Goal: Task Accomplishment & Management: Use online tool/utility

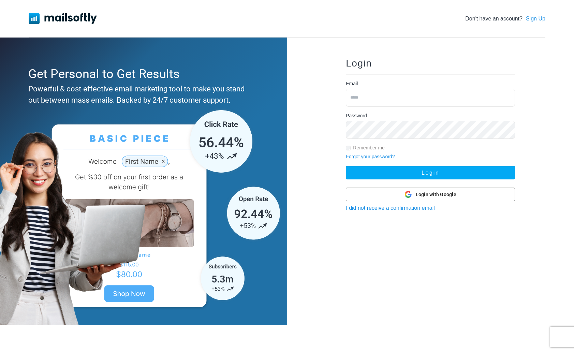
type input "**********"
click at [428, 179] on div "**********" at bounding box center [430, 176] width 191 height 257
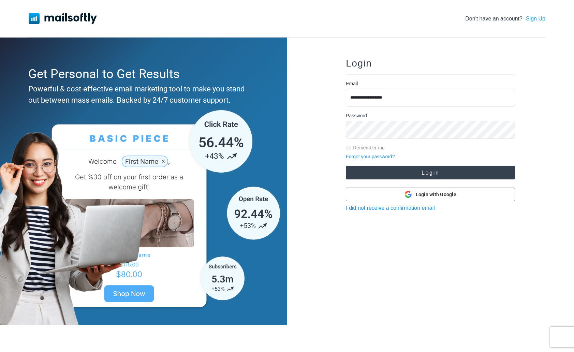
click at [425, 175] on button "Login" at bounding box center [430, 173] width 169 height 14
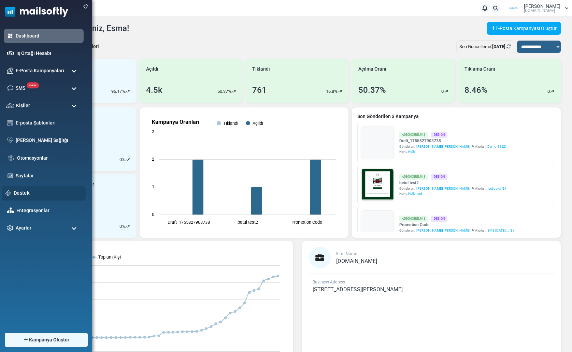
click at [24, 195] on link "Destek" at bounding box center [48, 193] width 68 height 8
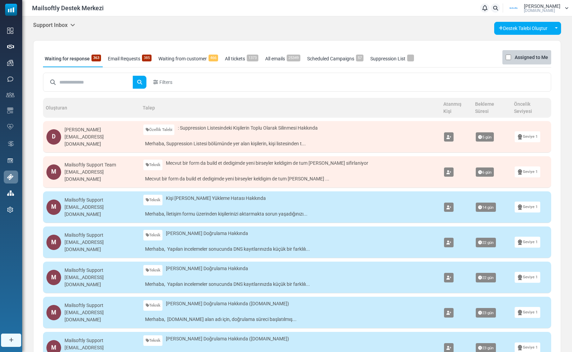
click at [48, 26] on h5 "Support Inbox" at bounding box center [54, 25] width 42 height 6
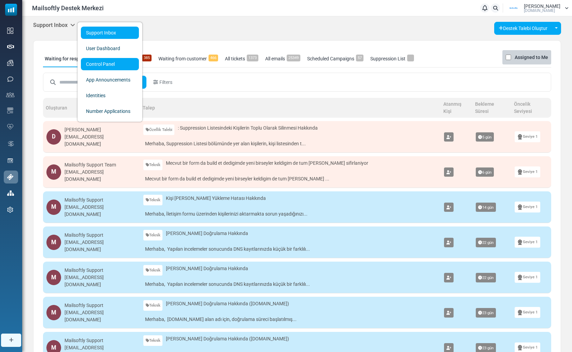
click at [86, 62] on link "Control Panel" at bounding box center [110, 64] width 58 height 12
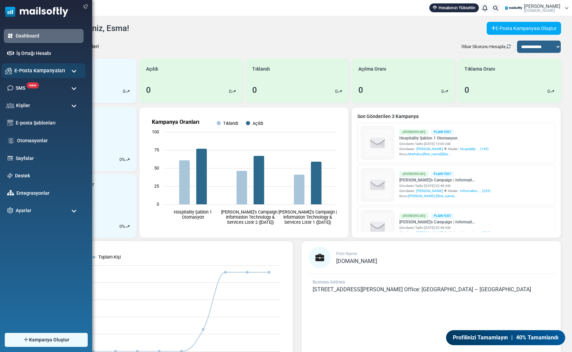
click at [24, 71] on span "E-Posta Kampanyaları" at bounding box center [39, 71] width 51 height 8
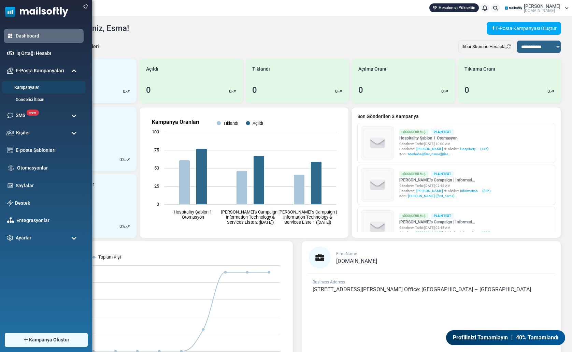
click at [30, 90] on link "Kampanyalar" at bounding box center [43, 88] width 82 height 6
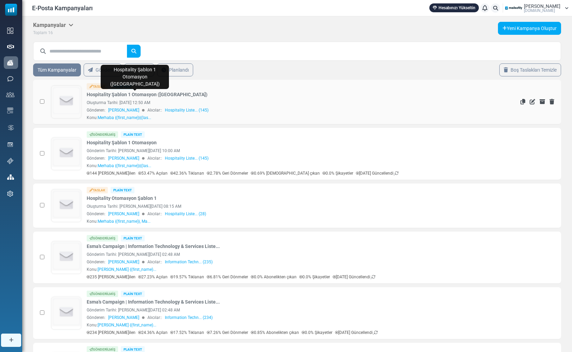
click at [101, 94] on link "Hospitality Şablon 1 Otomasyon (Kampanya)" at bounding box center [147, 94] width 121 height 7
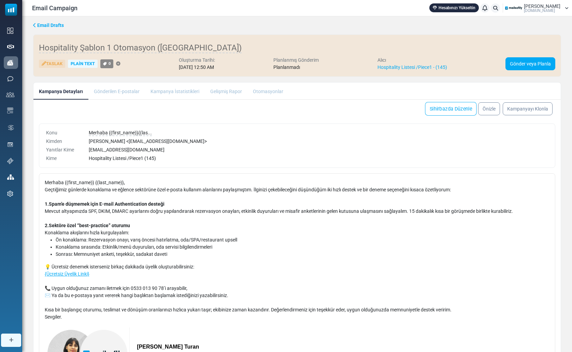
click at [446, 107] on link "Sihirbazda Düzenle" at bounding box center [451, 109] width 52 height 14
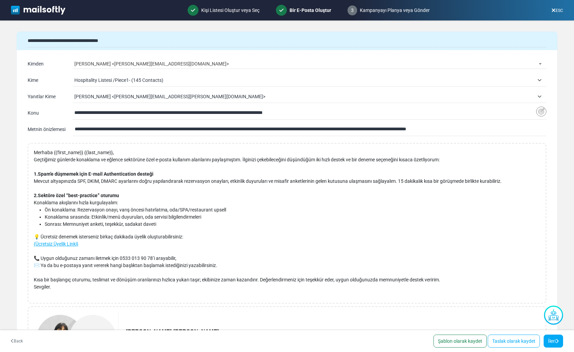
click at [139, 98] on span "[PERSON_NAME] <[PERSON_NAME][EMAIL_ADDRESS][PERSON_NAME][DOMAIN_NAME]>" at bounding box center [304, 96] width 460 height 8
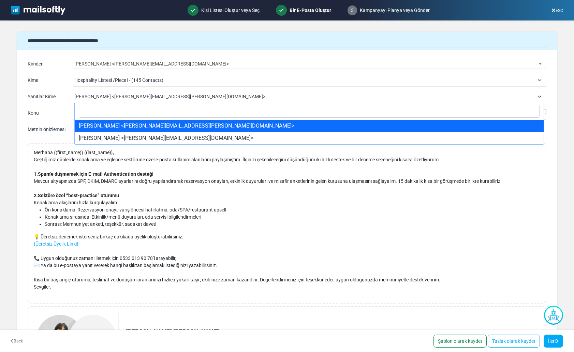
click at [139, 98] on span "[PERSON_NAME] <[PERSON_NAME][EMAIL_ADDRESS][PERSON_NAME][DOMAIN_NAME]>" at bounding box center [304, 96] width 460 height 8
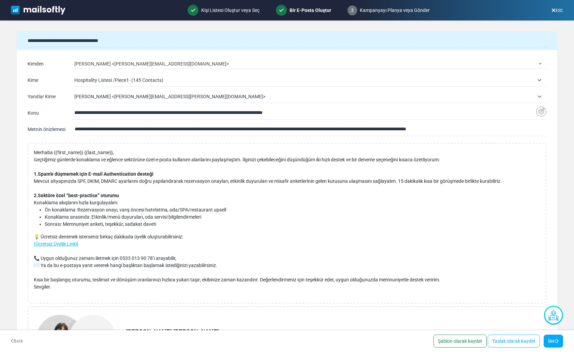
click at [139, 98] on span "[PERSON_NAME] <[PERSON_NAME][EMAIL_ADDRESS][PERSON_NAME][DOMAIN_NAME]>" at bounding box center [304, 96] width 460 height 8
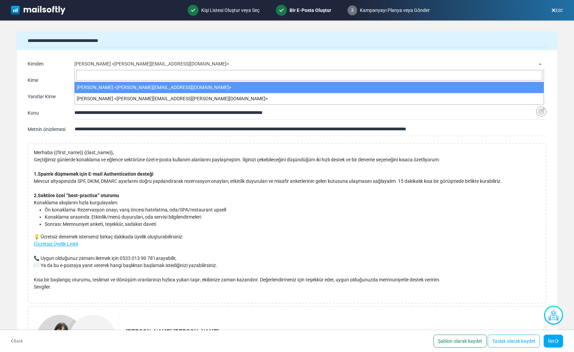
click at [114, 63] on span "[PERSON_NAME] <[PERSON_NAME][EMAIL_ADDRESS][DOMAIN_NAME]>" at bounding box center [309, 64] width 470 height 10
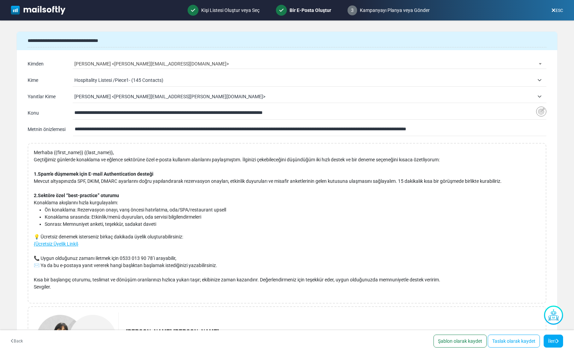
click at [110, 96] on span "[PERSON_NAME] <[PERSON_NAME][EMAIL_ADDRESS][PERSON_NAME][DOMAIN_NAME]>" at bounding box center [304, 96] width 460 height 8
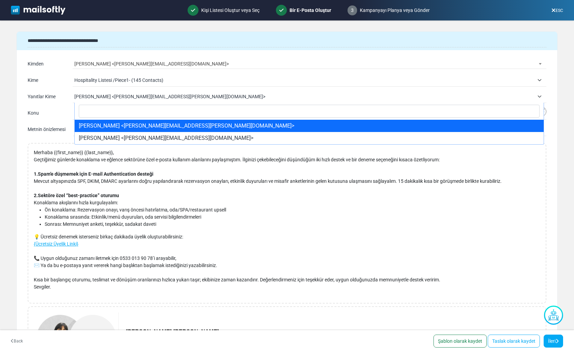
click at [110, 96] on span "[PERSON_NAME] <[PERSON_NAME][EMAIL_ADDRESS][PERSON_NAME][DOMAIN_NAME]>" at bounding box center [304, 96] width 460 height 8
